Goal: Task Accomplishment & Management: Manage account settings

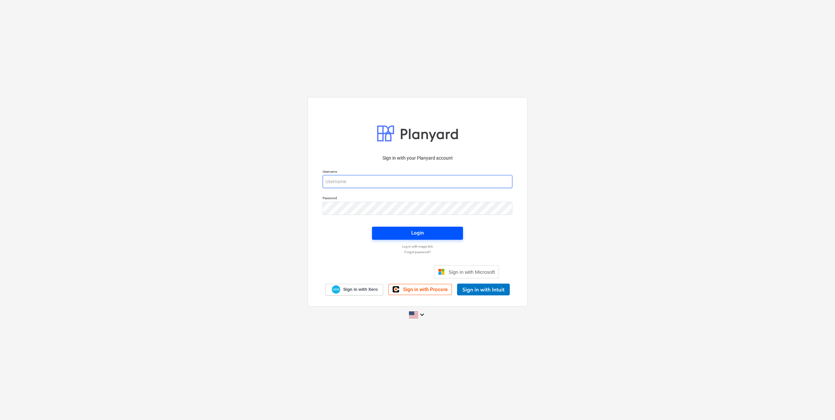
type input "[EMAIL_ADDRESS][DOMAIN_NAME]"
click at [418, 238] on button "Login" at bounding box center [417, 233] width 91 height 13
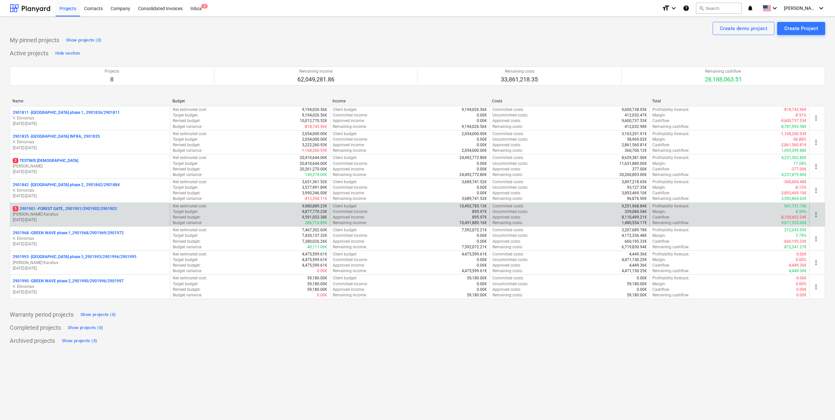
click at [99, 220] on p "[DATE] - [DATE]" at bounding box center [90, 220] width 154 height 6
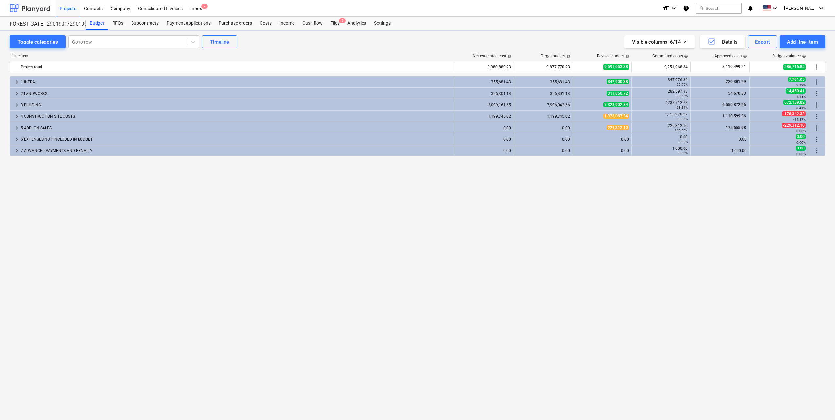
click at [47, 9] on div at bounding box center [30, 8] width 41 height 16
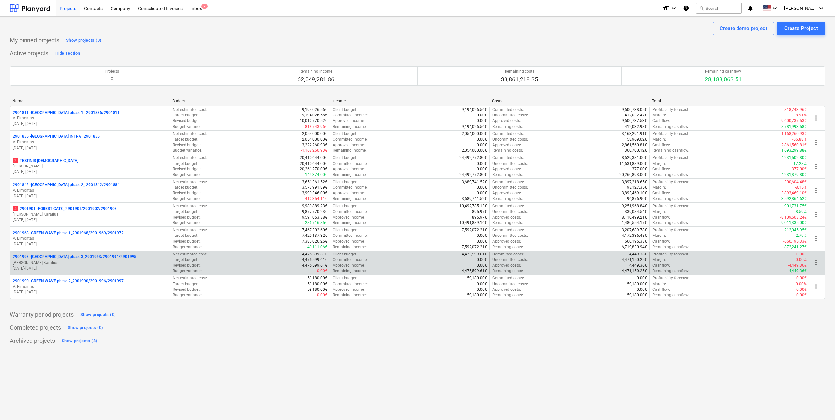
click at [109, 263] on p "[PERSON_NAME] Karalius" at bounding box center [90, 263] width 154 height 6
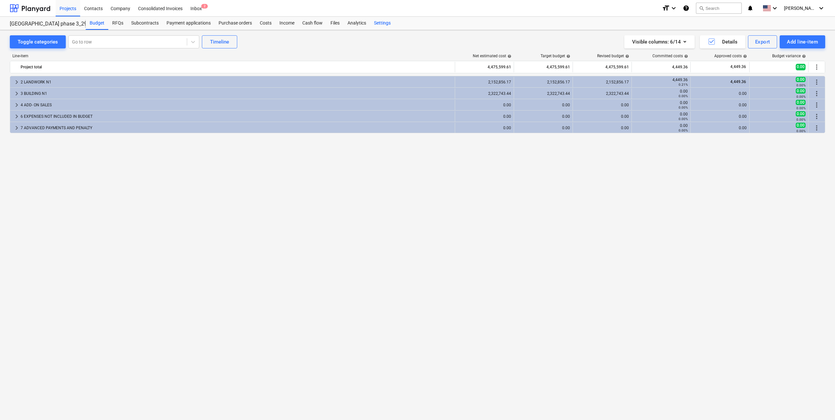
click at [388, 20] on div "Settings" at bounding box center [382, 23] width 25 height 13
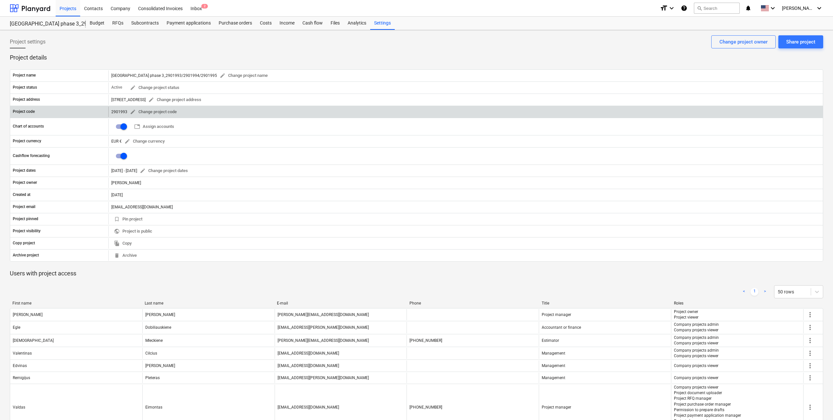
scroll to position [128, 0]
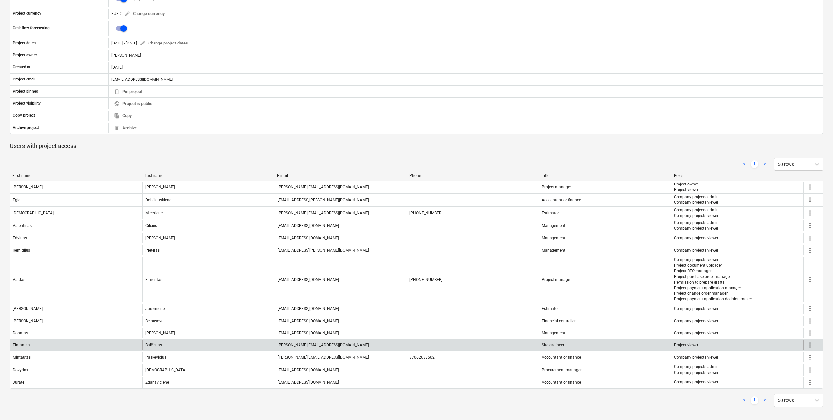
click at [808, 345] on span "more_vert" at bounding box center [810, 345] width 8 height 8
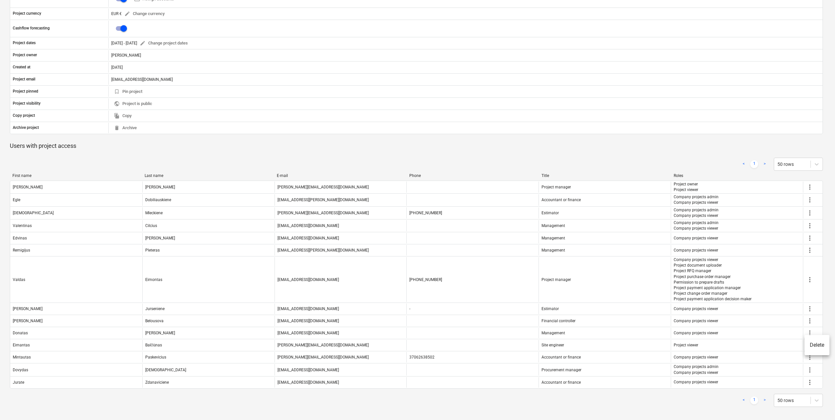
click at [739, 344] on div at bounding box center [417, 210] width 835 height 420
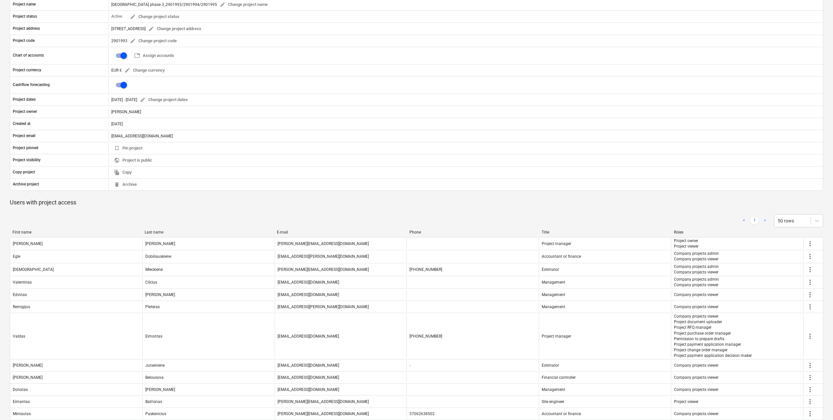
scroll to position [0, 0]
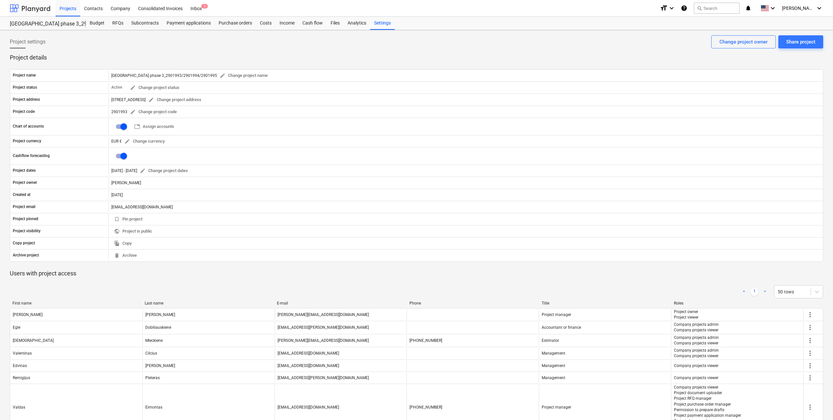
click at [34, 11] on div at bounding box center [30, 8] width 41 height 16
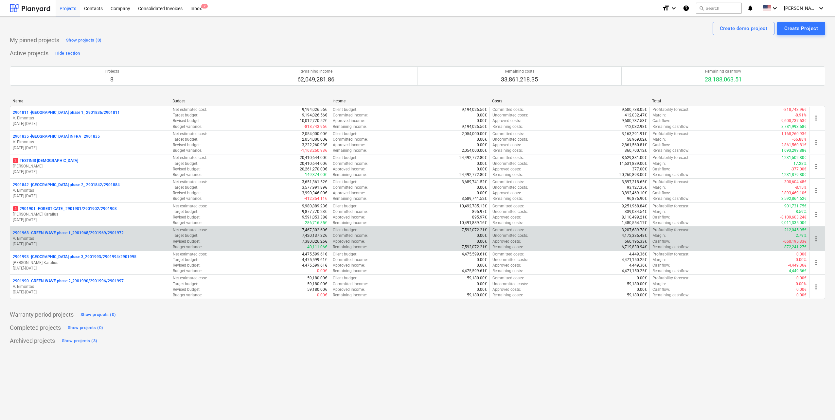
click at [70, 244] on p "[DATE] - [DATE]" at bounding box center [90, 244] width 154 height 6
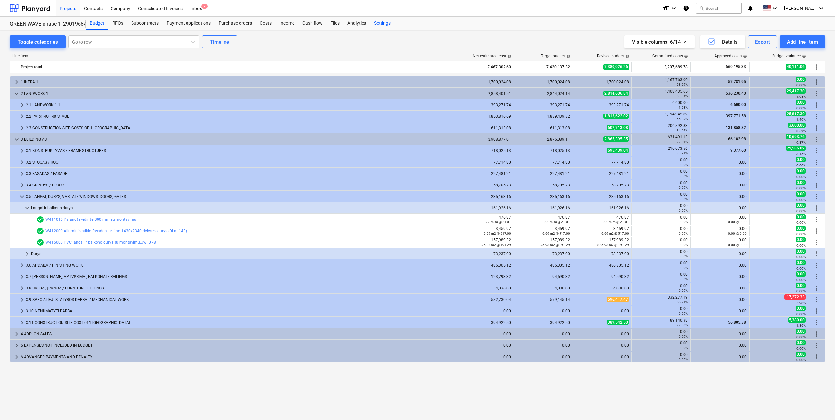
click at [379, 26] on div "Settings" at bounding box center [382, 23] width 25 height 13
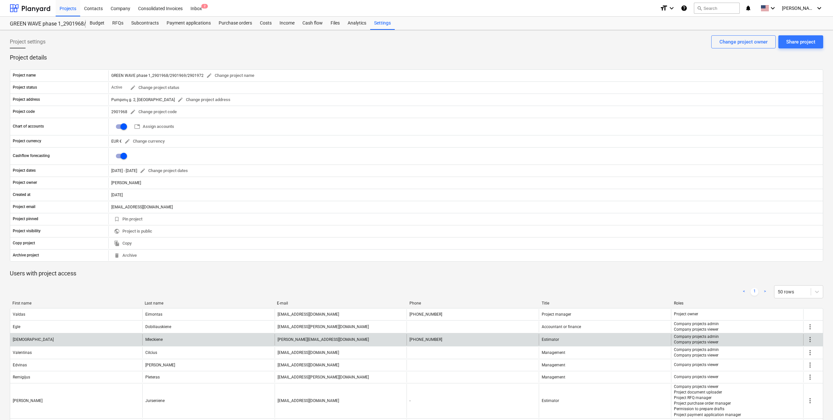
scroll to position [91, 0]
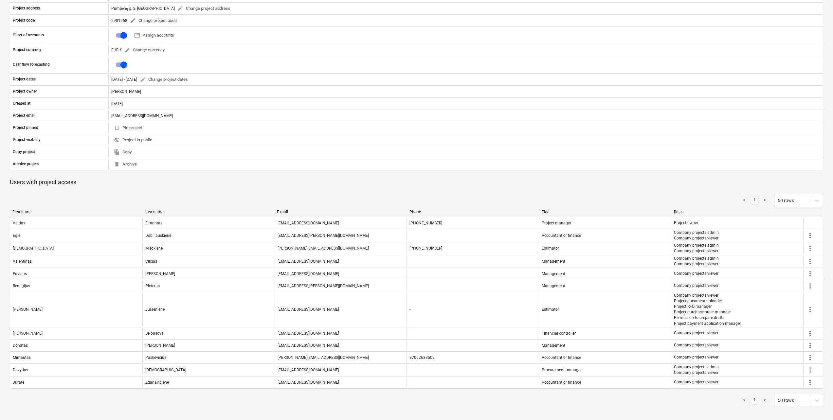
click at [628, 185] on p "Users with project access" at bounding box center [416, 182] width 813 height 8
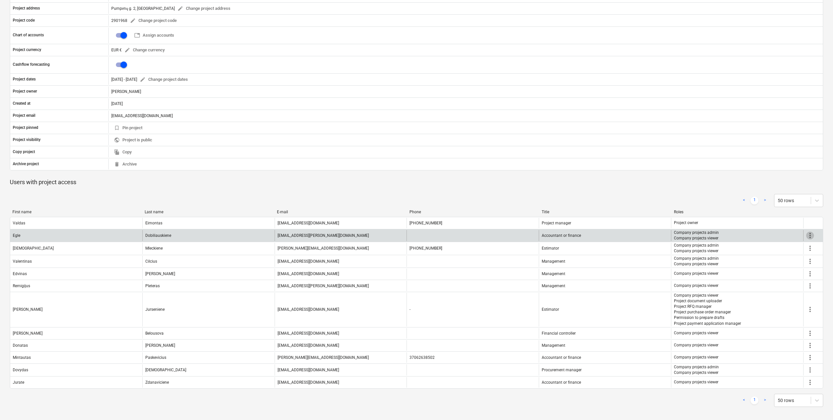
click at [811, 239] on span "more_vert" at bounding box center [810, 236] width 8 height 8
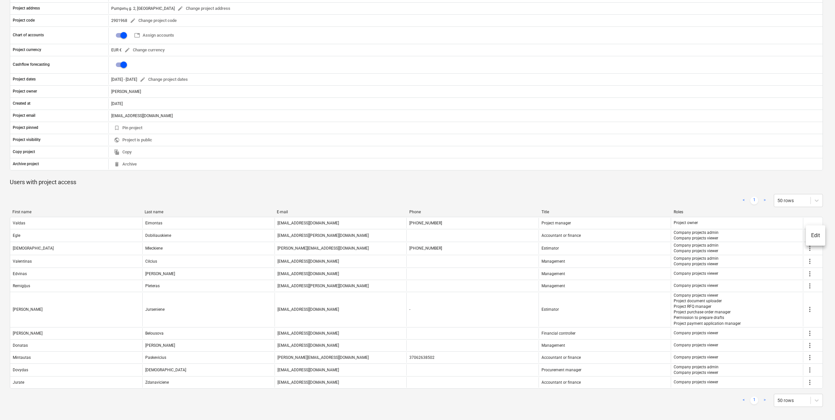
click at [652, 199] on div at bounding box center [417, 210] width 835 height 420
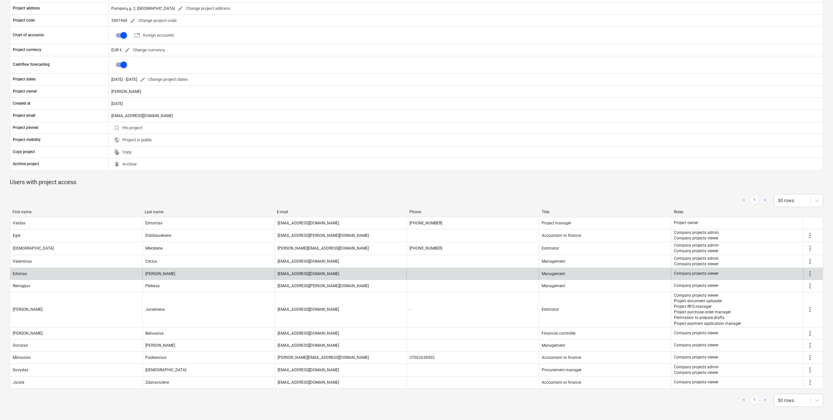
click at [808, 271] on span "more_vert" at bounding box center [810, 274] width 8 height 8
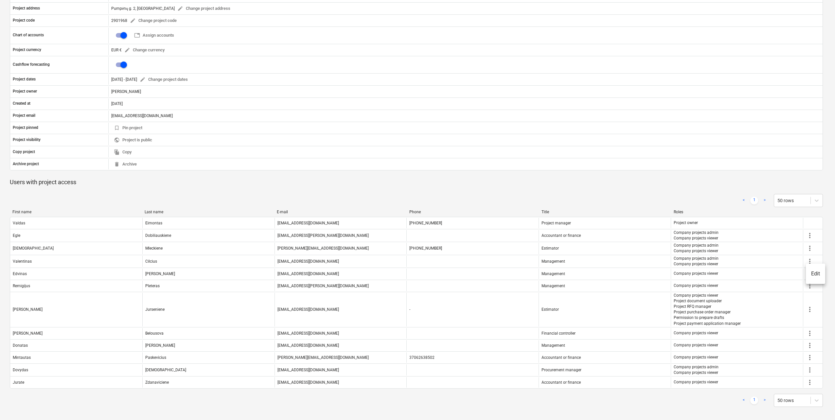
click at [674, 181] on div at bounding box center [417, 210] width 835 height 420
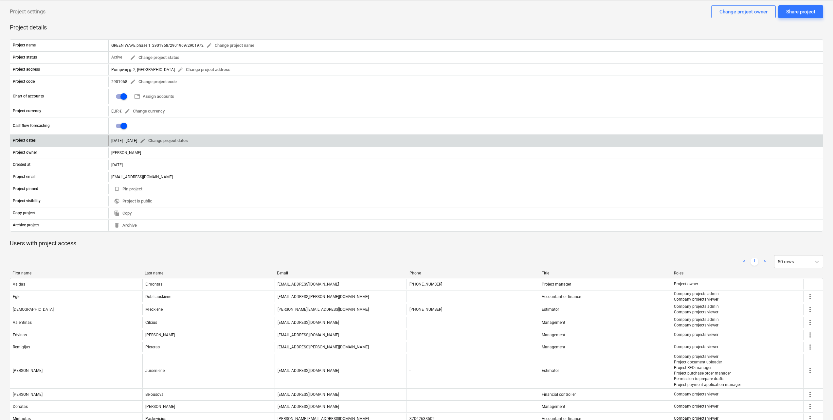
scroll to position [0, 0]
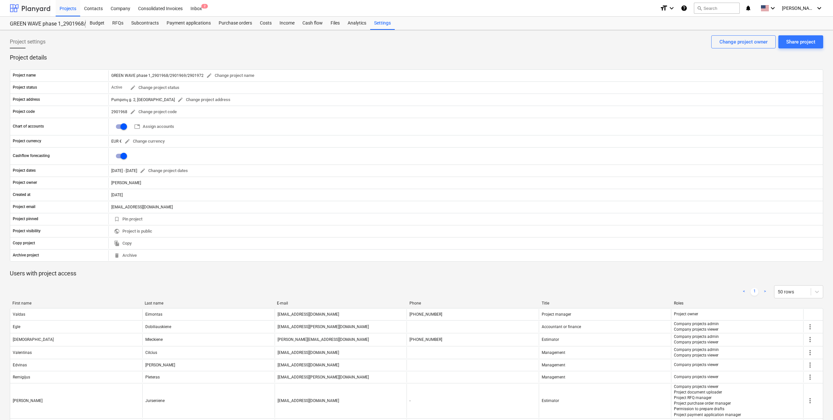
click at [23, 10] on div at bounding box center [30, 8] width 41 height 16
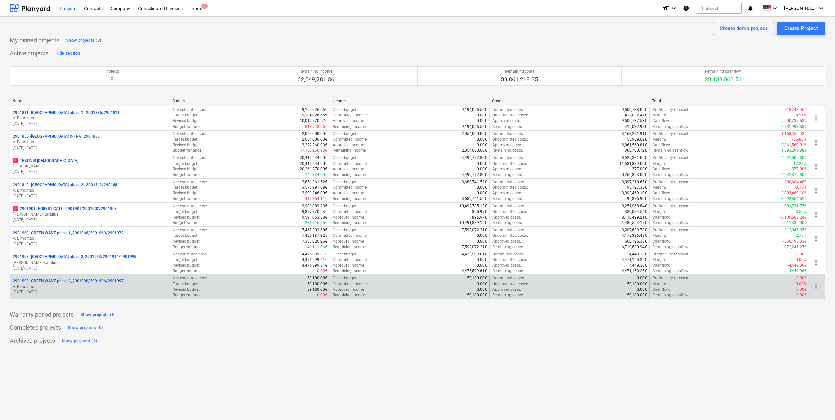
click at [122, 285] on p "V. Eimontas" at bounding box center [90, 287] width 154 height 6
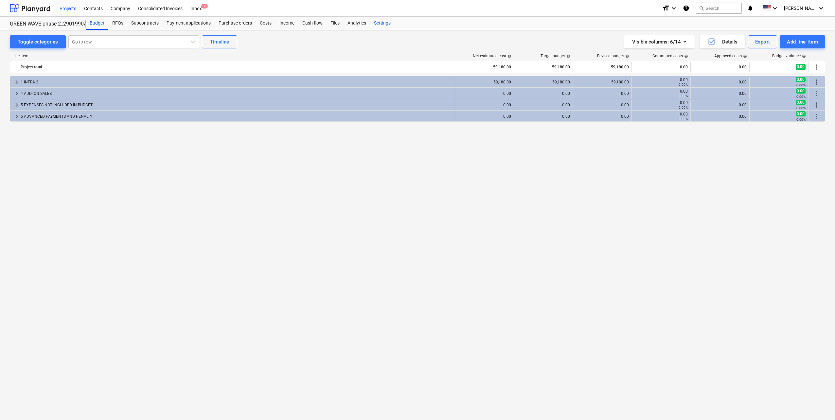
click at [381, 24] on div "Settings" at bounding box center [382, 23] width 25 height 13
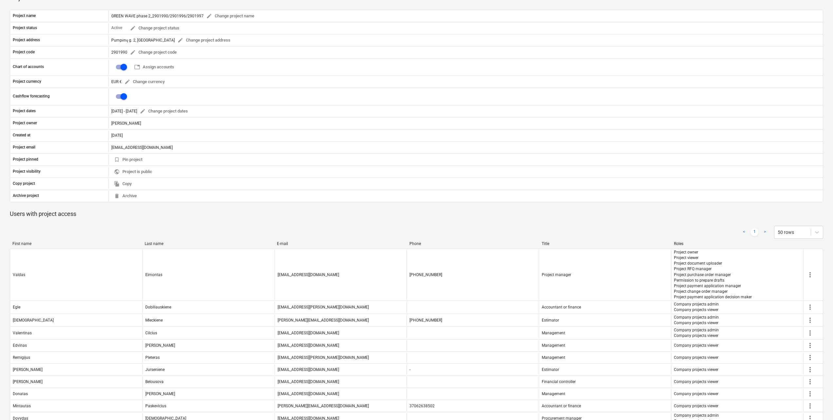
scroll to position [108, 0]
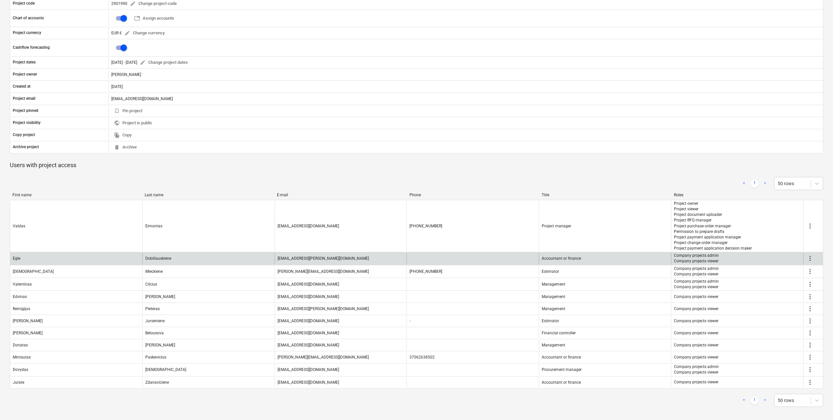
click at [806, 262] on span "more_vert" at bounding box center [810, 259] width 8 height 8
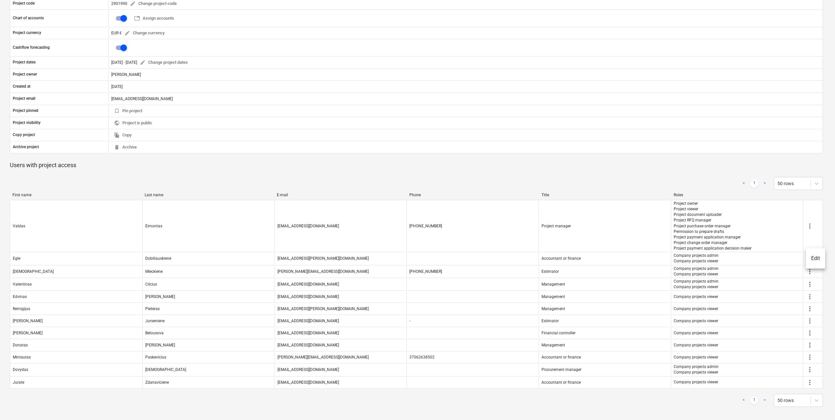
click at [594, 165] on div at bounding box center [417, 210] width 835 height 420
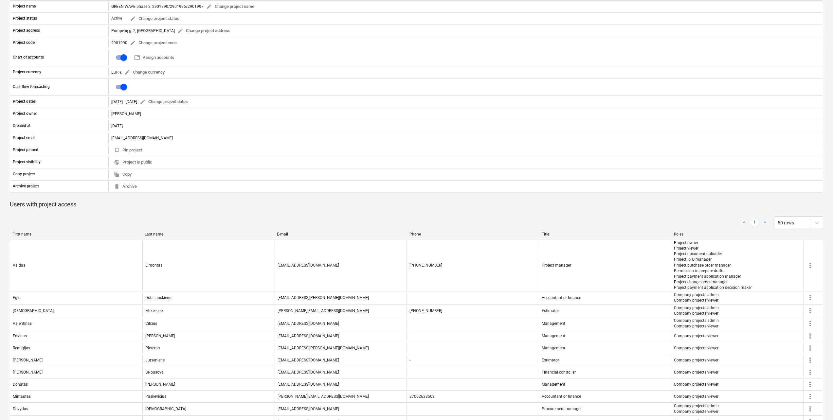
scroll to position [0, 0]
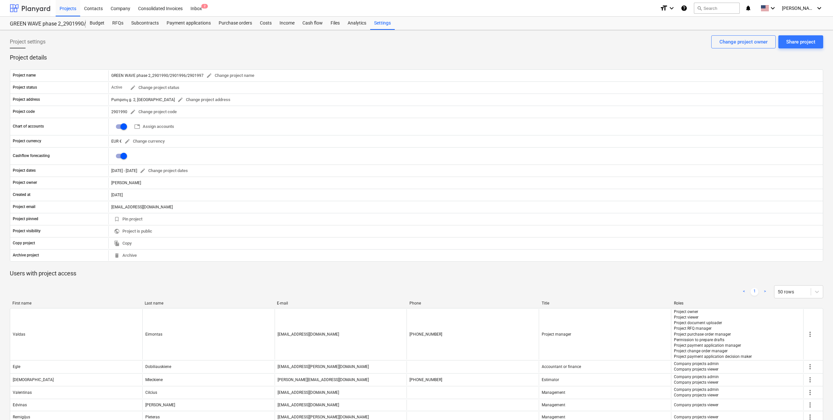
click at [41, 7] on div at bounding box center [30, 8] width 41 height 16
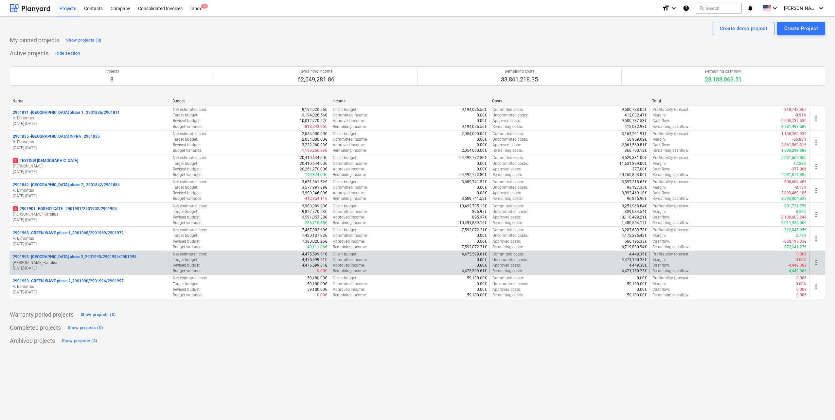
click at [91, 264] on p "[PERSON_NAME] Karalius" at bounding box center [90, 263] width 154 height 6
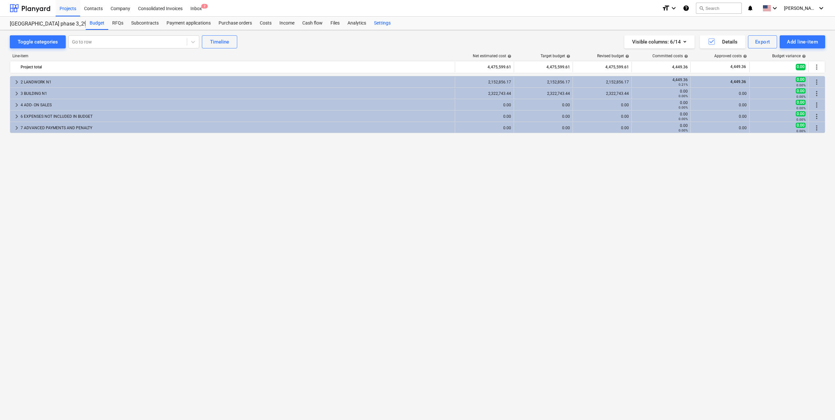
click at [386, 22] on div "Settings" at bounding box center [382, 23] width 25 height 13
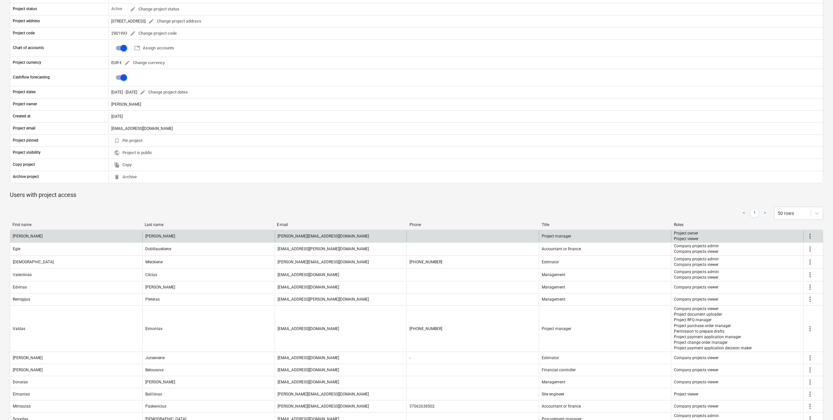
scroll to position [128, 0]
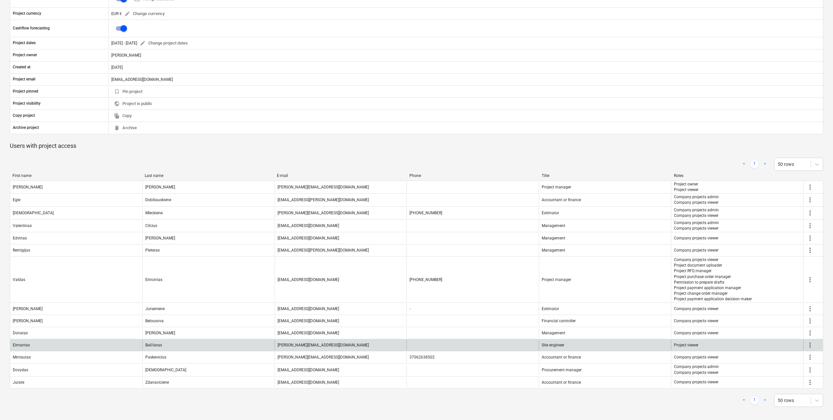
click at [811, 347] on span "more_vert" at bounding box center [810, 345] width 8 height 8
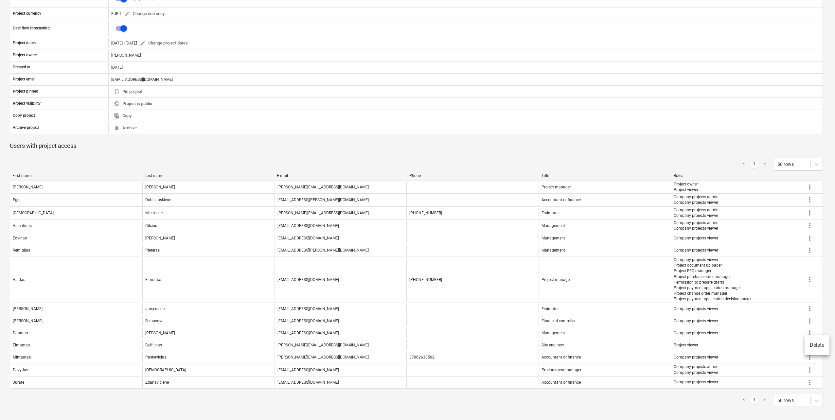
click at [747, 338] on div at bounding box center [417, 210] width 835 height 420
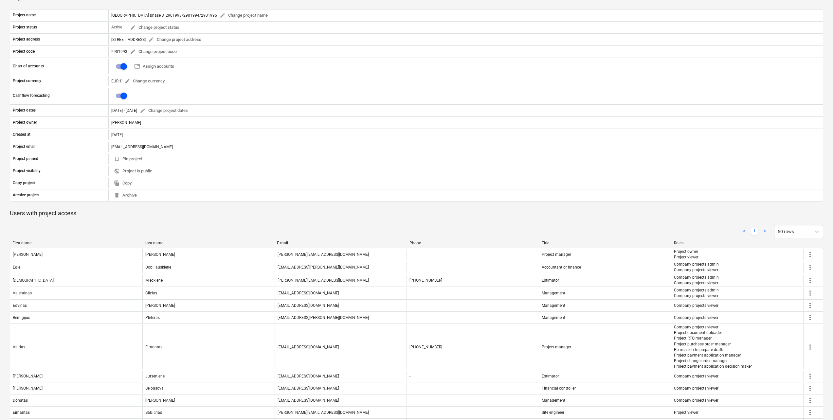
scroll to position [0, 0]
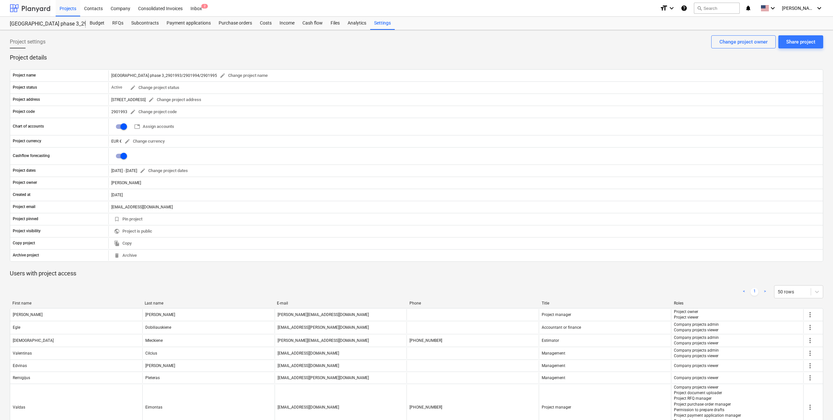
click at [37, 10] on div at bounding box center [30, 8] width 41 height 16
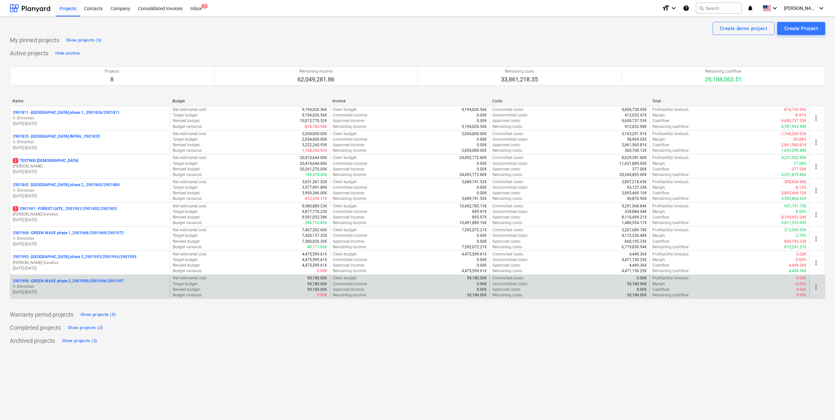
click at [126, 286] on p "V. Eimontas" at bounding box center [90, 287] width 154 height 6
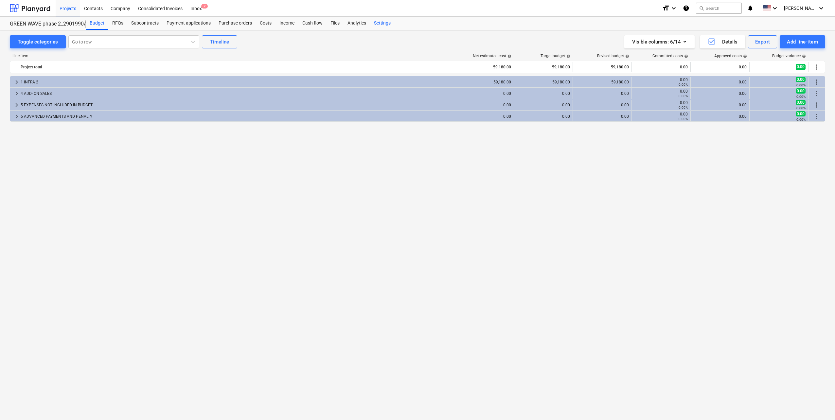
click at [380, 21] on div "Settings" at bounding box center [382, 23] width 25 height 13
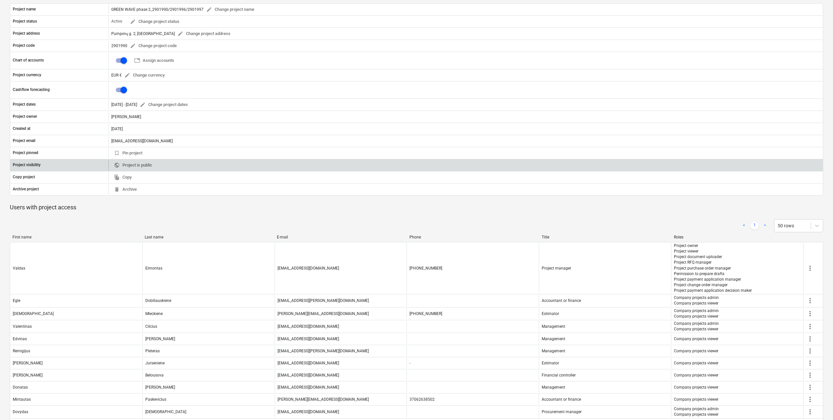
scroll to position [108, 0]
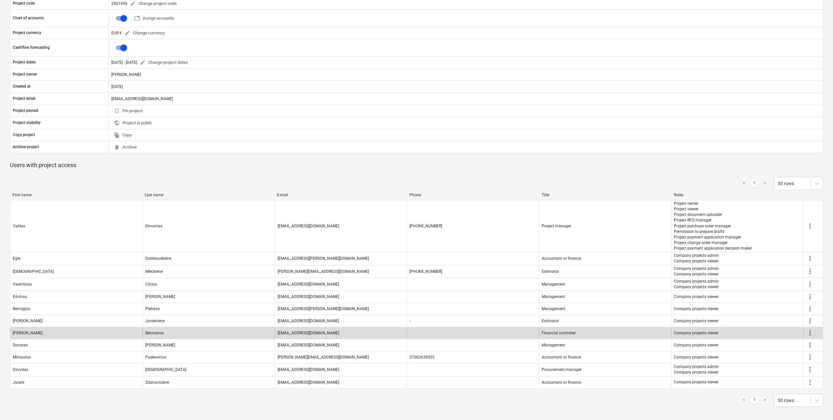
click at [809, 331] on span "more_vert" at bounding box center [810, 333] width 8 height 8
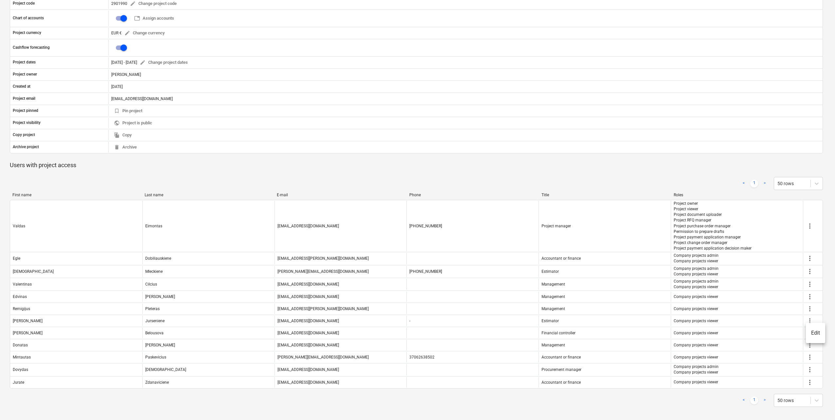
click at [673, 402] on div at bounding box center [417, 210] width 835 height 420
click at [491, 188] on div "< 1 > 50 rows" at bounding box center [416, 183] width 813 height 13
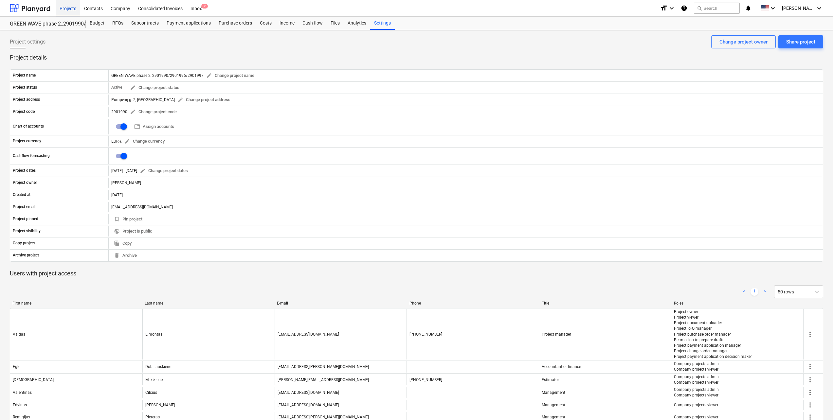
click at [66, 9] on div "Projects" at bounding box center [68, 8] width 25 height 17
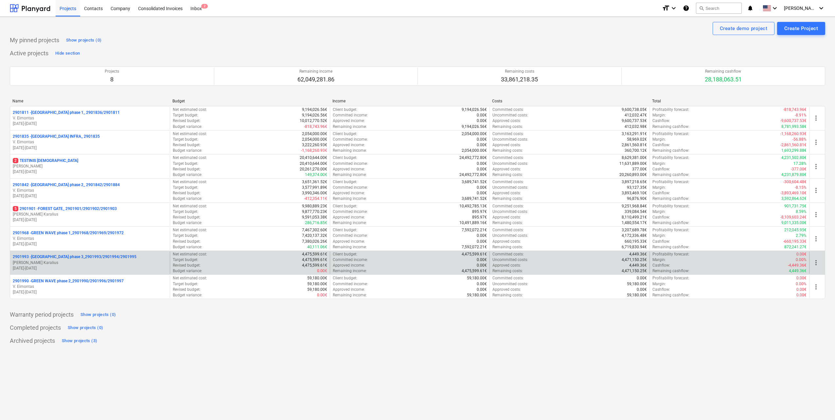
click at [104, 263] on p "[PERSON_NAME] Karalius" at bounding box center [90, 263] width 154 height 6
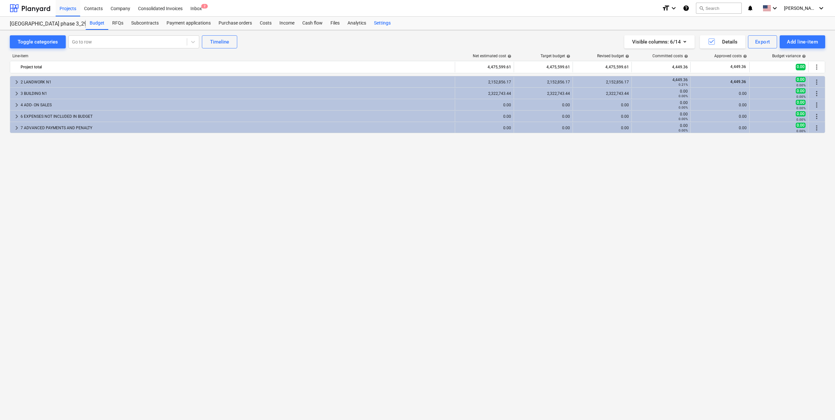
click at [382, 24] on div "Settings" at bounding box center [382, 23] width 25 height 13
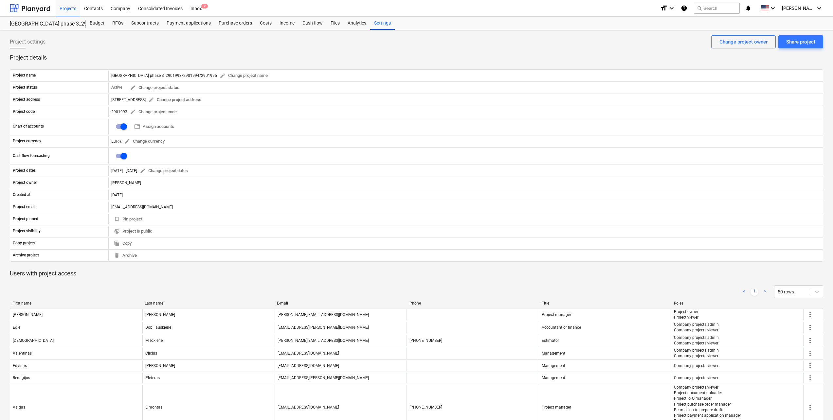
click at [379, 269] on div "Project name [GEOGRAPHIC_DATA] phase 3_2901993/2901994/2901995 edit Change proj…" at bounding box center [416, 166] width 813 height 208
click at [30, 9] on div at bounding box center [30, 8] width 41 height 16
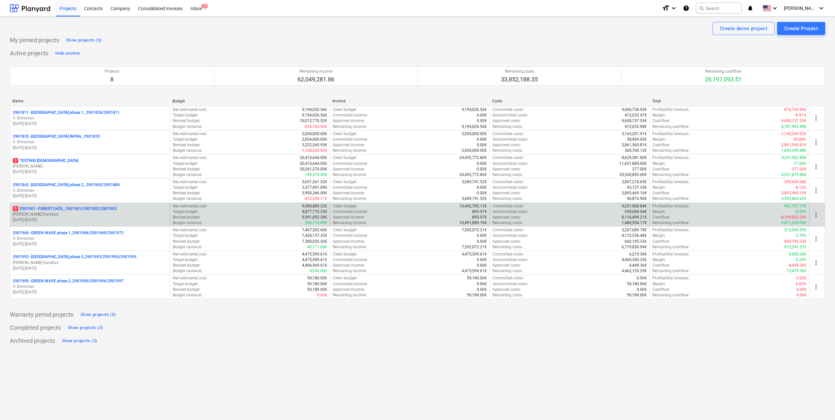
click at [84, 218] on p "[DATE] - [DATE]" at bounding box center [90, 220] width 154 height 6
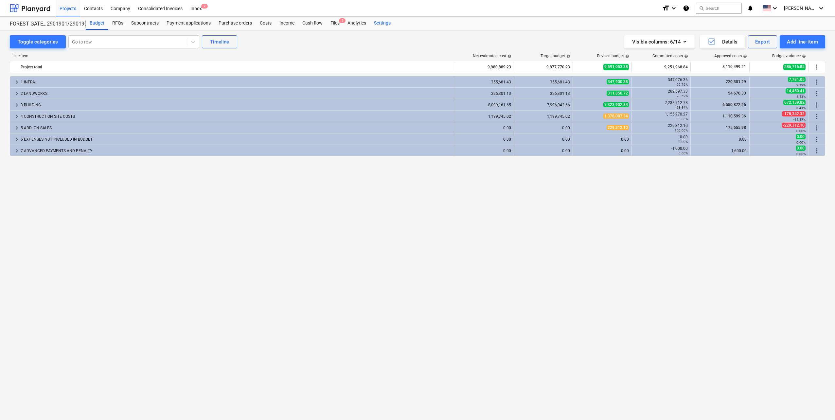
click at [381, 23] on div "Settings" at bounding box center [382, 23] width 25 height 13
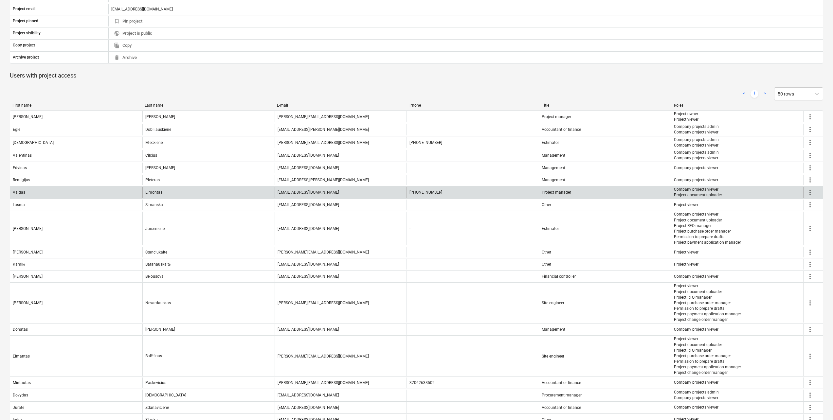
scroll to position [235, 0]
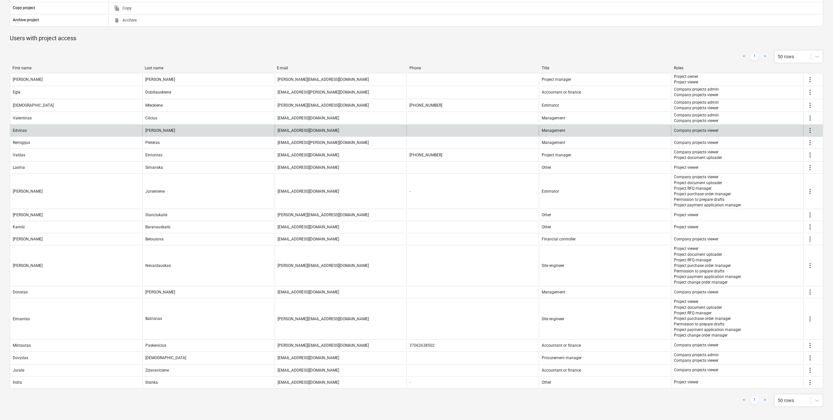
click at [809, 131] on span "more_vert" at bounding box center [810, 131] width 8 height 8
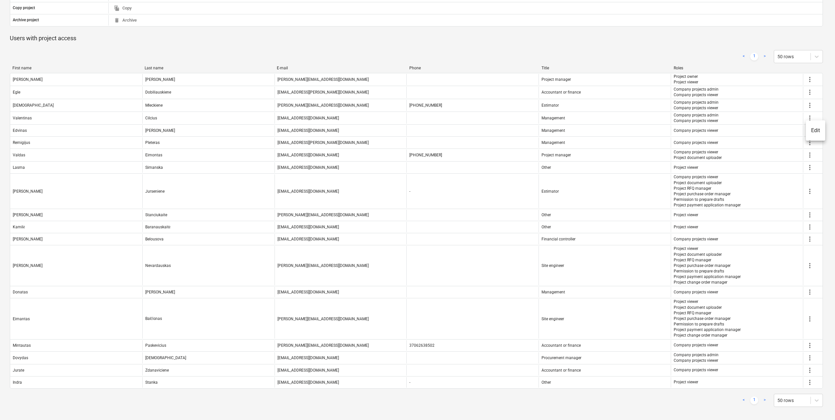
click at [67, 76] on div at bounding box center [417, 210] width 835 height 420
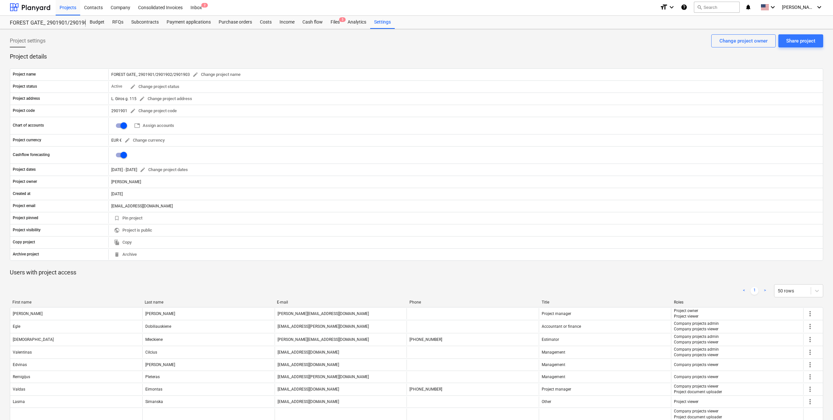
scroll to position [0, 0]
click at [41, 12] on div at bounding box center [30, 8] width 41 height 16
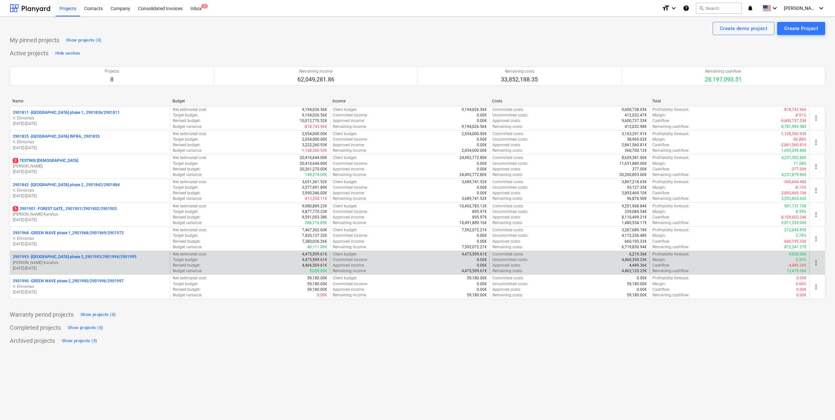
click at [105, 263] on p "[PERSON_NAME] Karalius" at bounding box center [90, 263] width 154 height 6
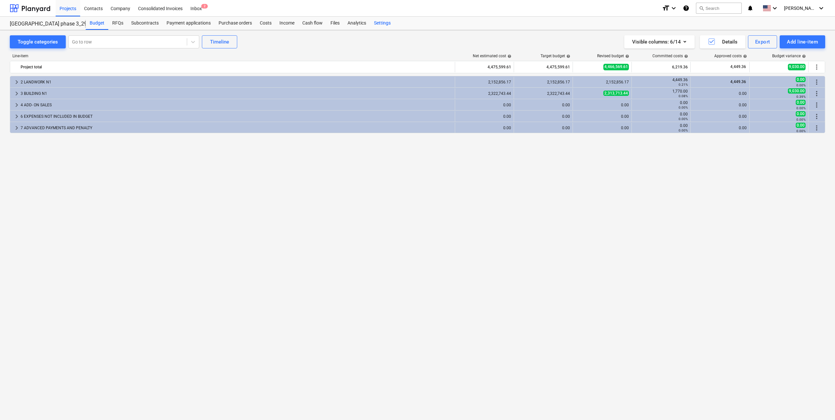
click at [378, 26] on div "Settings" at bounding box center [382, 23] width 25 height 13
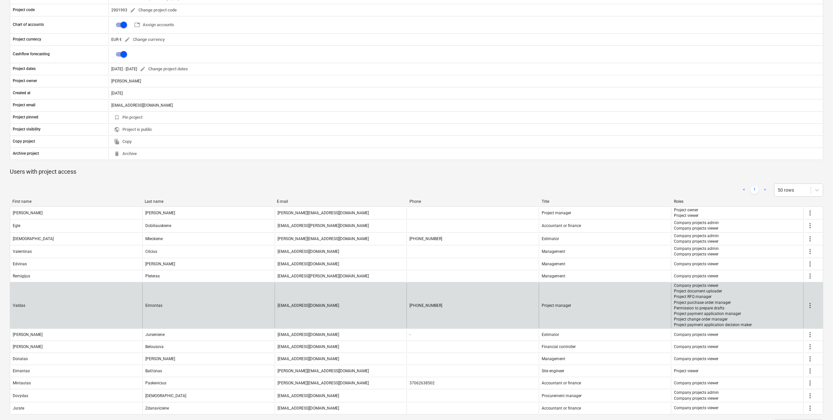
scroll to position [128, 0]
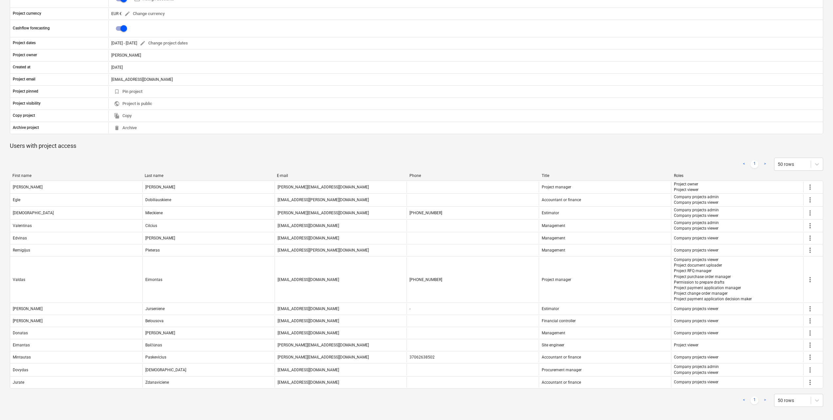
click at [755, 154] on div "< 1 > 50 rows First name Last name E-mail Phone Title Roles [PERSON_NAME] [PERS…" at bounding box center [416, 282] width 813 height 265
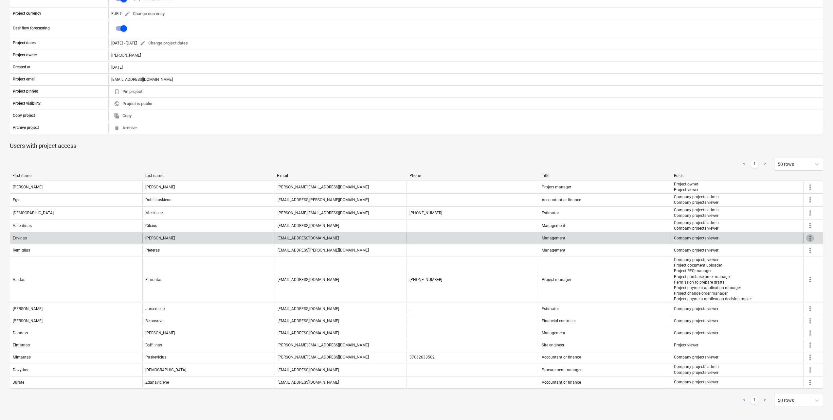
click at [811, 240] on span "more_vert" at bounding box center [810, 238] width 8 height 8
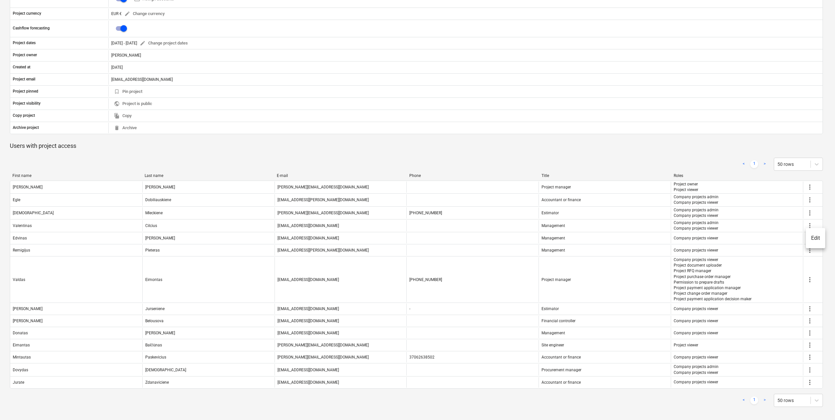
click at [694, 148] on div at bounding box center [417, 210] width 835 height 420
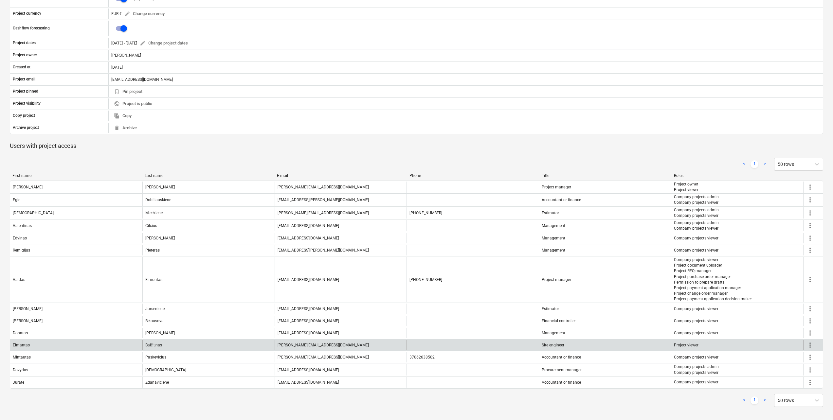
click at [811, 344] on span "more_vert" at bounding box center [810, 345] width 8 height 8
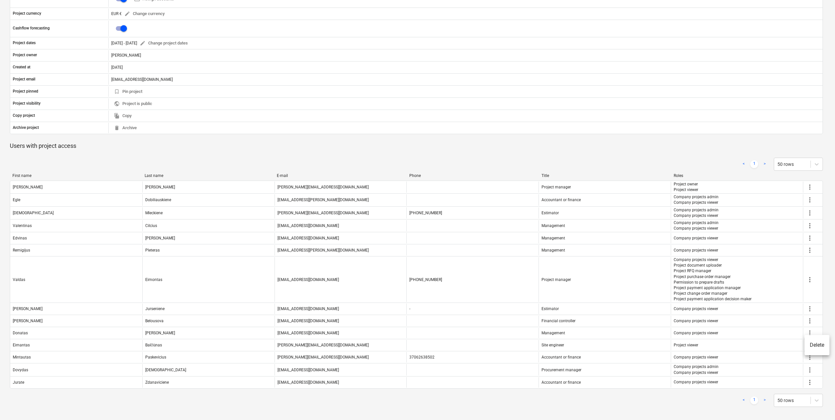
click at [433, 156] on div at bounding box center [417, 210] width 835 height 420
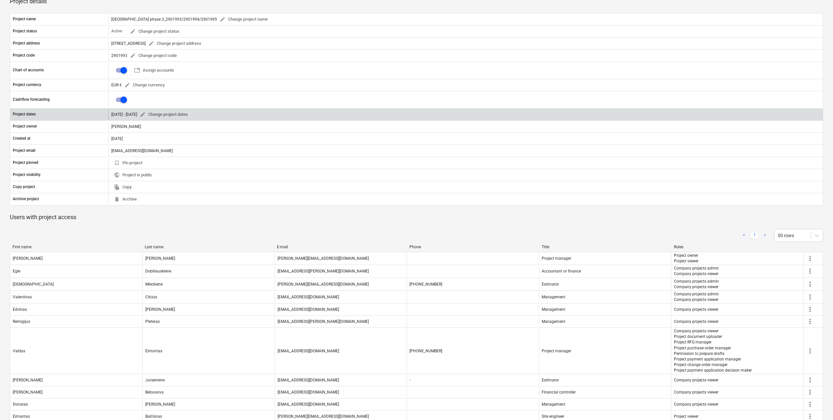
scroll to position [0, 0]
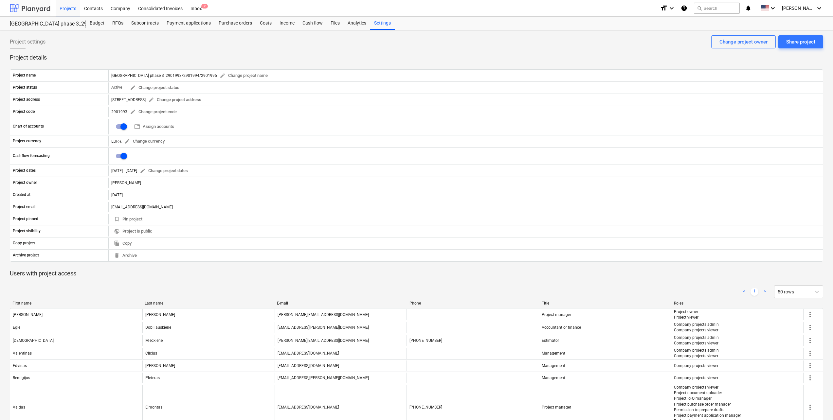
click at [30, 6] on div at bounding box center [30, 8] width 41 height 16
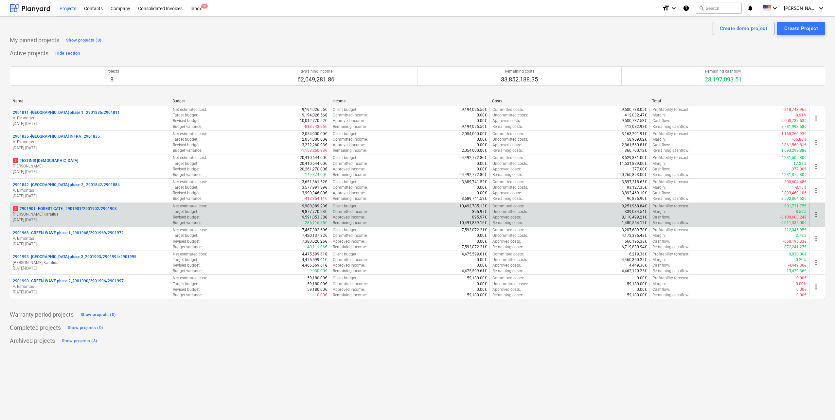
click at [90, 204] on div "5 2901901 - FOREST GATE_ 2901901/2901902/2901903 J. Karalius [DATE] - [DATE]" at bounding box center [90, 214] width 160 height 23
click at [89, 210] on p "5 2901901 - FOREST GATE_ 2901901/2901902/2901903" at bounding box center [65, 209] width 104 height 6
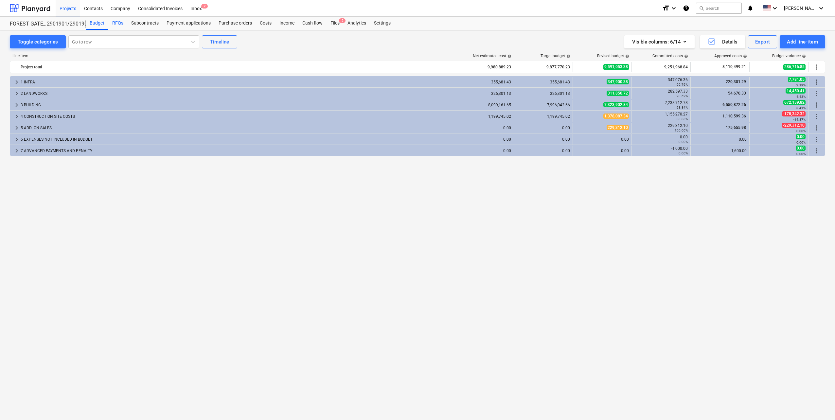
click at [114, 25] on div "RFQs" at bounding box center [117, 23] width 19 height 13
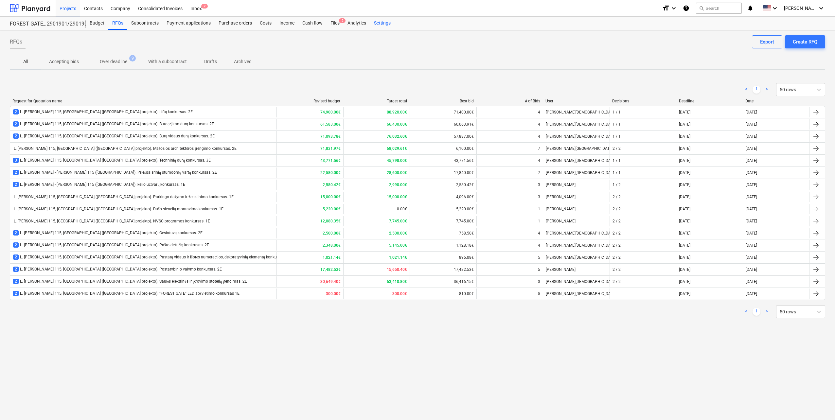
click at [376, 27] on div "Settings" at bounding box center [382, 23] width 25 height 13
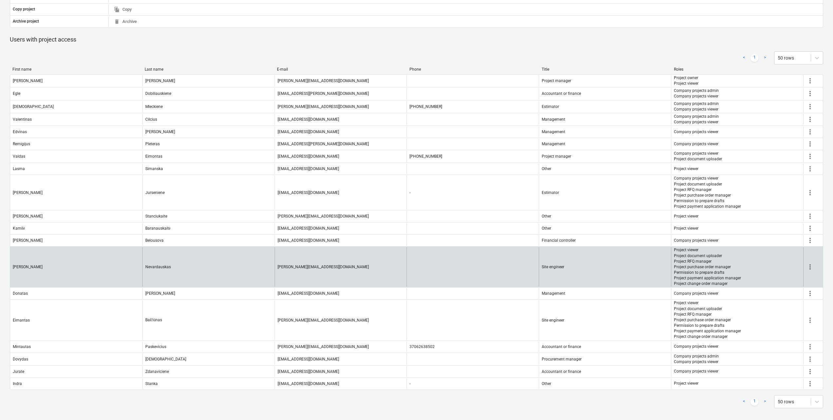
scroll to position [235, 0]
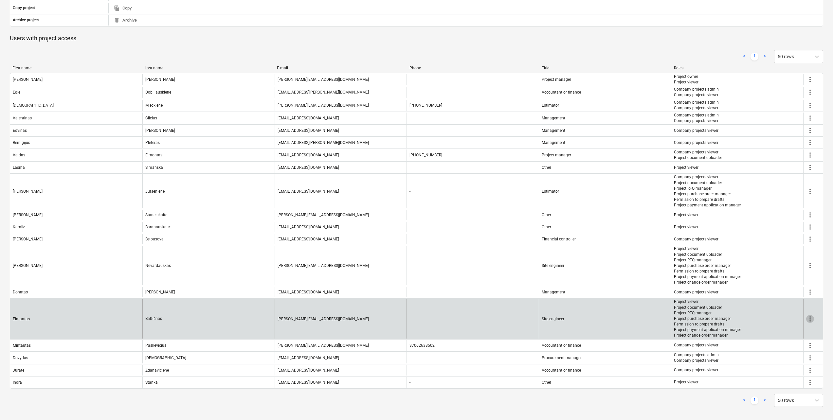
click at [808, 318] on span "more_vert" at bounding box center [810, 319] width 8 height 8
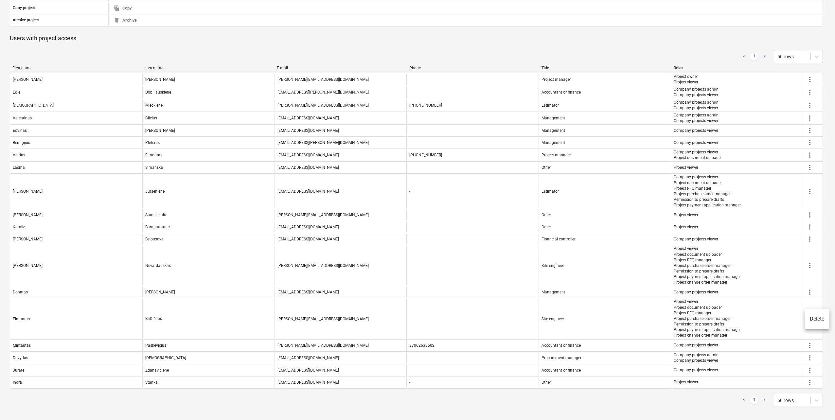
click at [611, 311] on div at bounding box center [417, 210] width 835 height 420
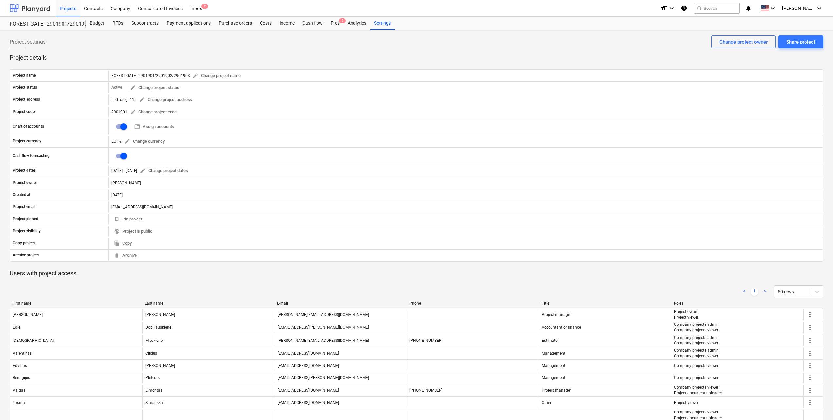
click at [27, 7] on div at bounding box center [30, 8] width 41 height 16
